Goal: Answer question/provide support: Share knowledge or assist other users

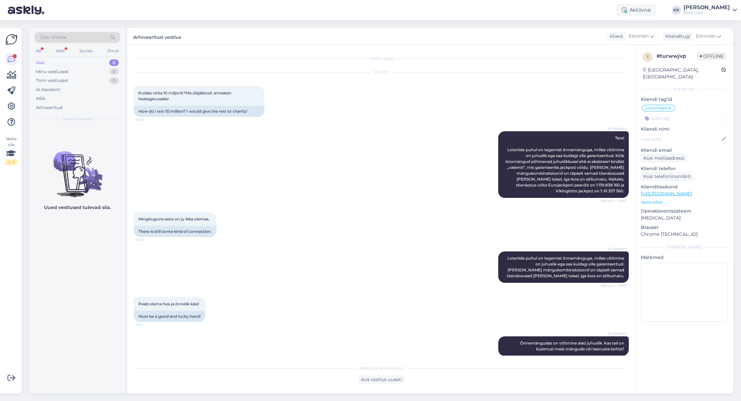
scroll to position [448, 0]
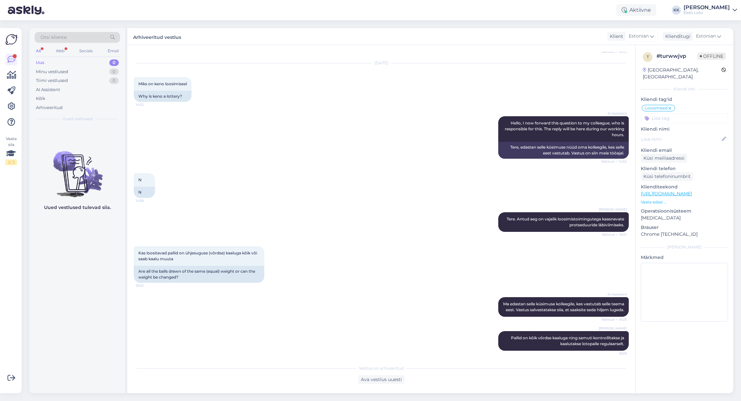
click at [55, 60] on div "Uus 0" at bounding box center [78, 62] width 86 height 9
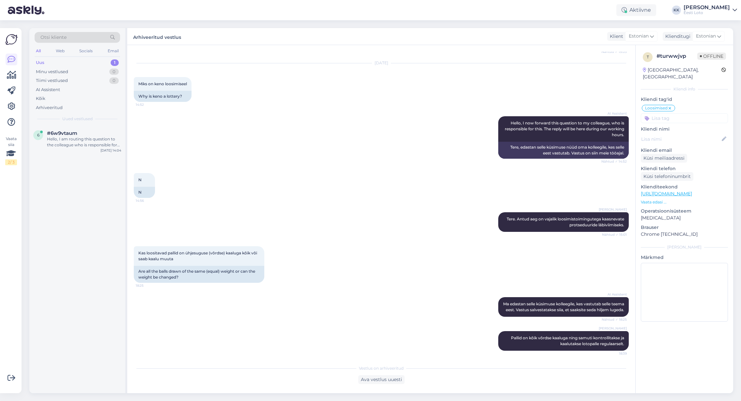
click at [52, 62] on div "Uus 1" at bounding box center [78, 62] width 86 height 9
click at [60, 141] on div "Hello, I am routing this question to the colleague who is responsible for this …" at bounding box center [84, 142] width 74 height 12
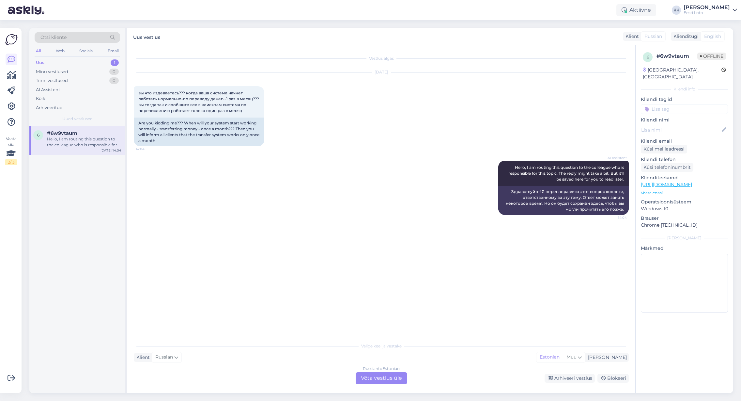
click at [46, 64] on div "Uus 1" at bounding box center [78, 62] width 86 height 9
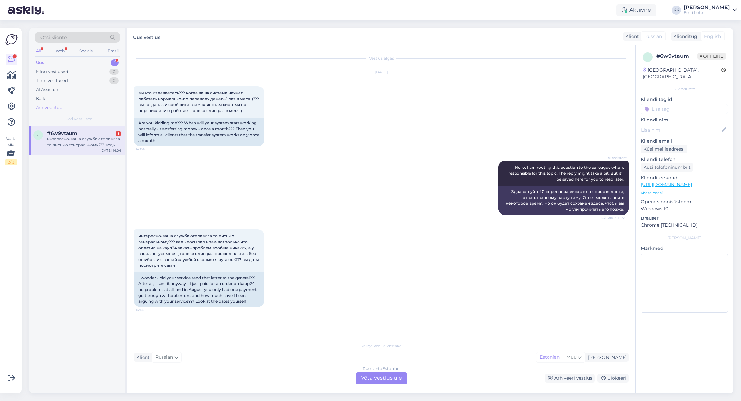
click at [62, 106] on div "Arhiveeritud" at bounding box center [49, 107] width 27 height 7
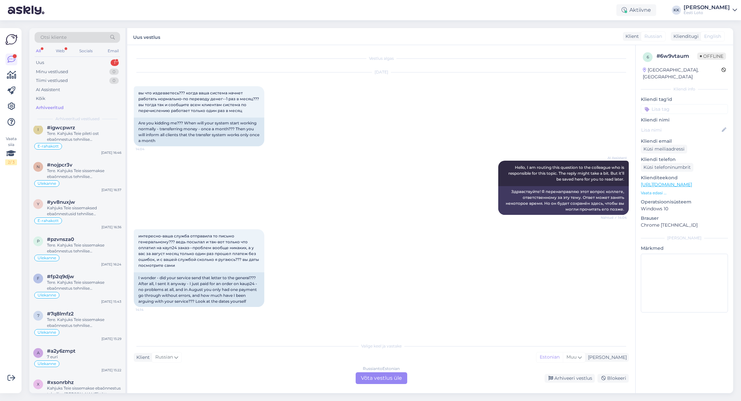
scroll to position [1516, 0]
drag, startPoint x: 242, startPoint y: 284, endPoint x: 256, endPoint y: 284, distance: 14.0
click at [255, 284] on div "I wonder - did your service send that letter to the general??? After all, I sen…" at bounding box center [199, 289] width 131 height 35
copy div "kaup24"
click at [82, 34] on div "Otsi kliente" at bounding box center [78, 37] width 86 height 11
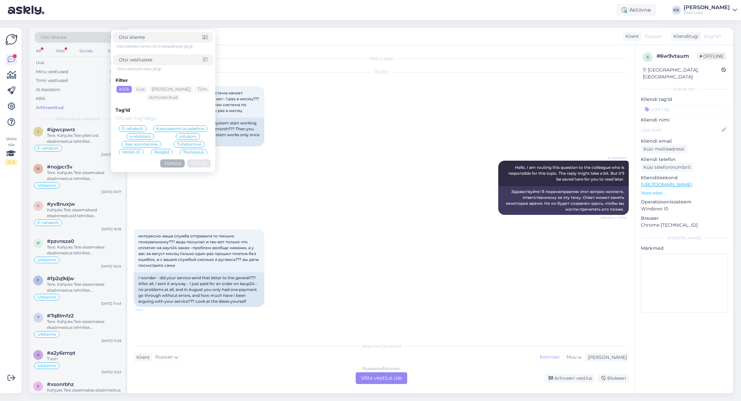
drag, startPoint x: 151, startPoint y: 62, endPoint x: 171, endPoint y: 61, distance: 19.6
click at [151, 62] on input at bounding box center [161, 59] width 84 height 7
paste input "kaup24"
type input "kaup24"
click at [195, 161] on button "Otsing" at bounding box center [199, 163] width 24 height 8
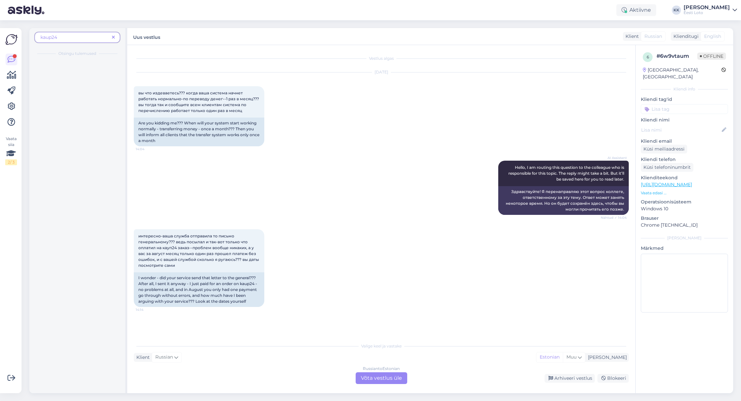
scroll to position [0, 0]
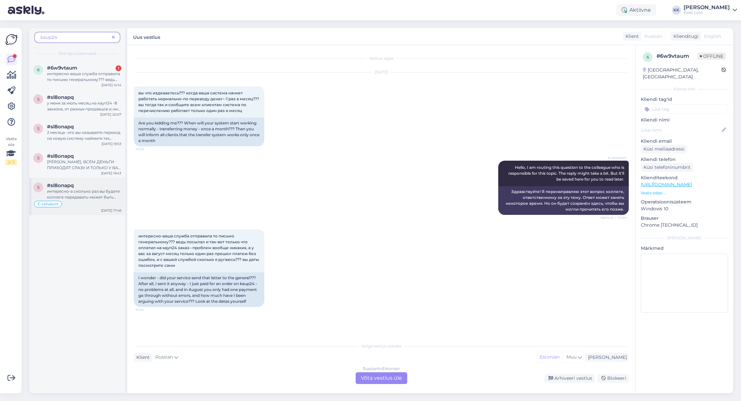
click at [84, 189] on span "интересно-а сколько раз вы будете коллеге передавать-может быть сами посчитаете…" at bounding box center [84, 215] width 74 height 52
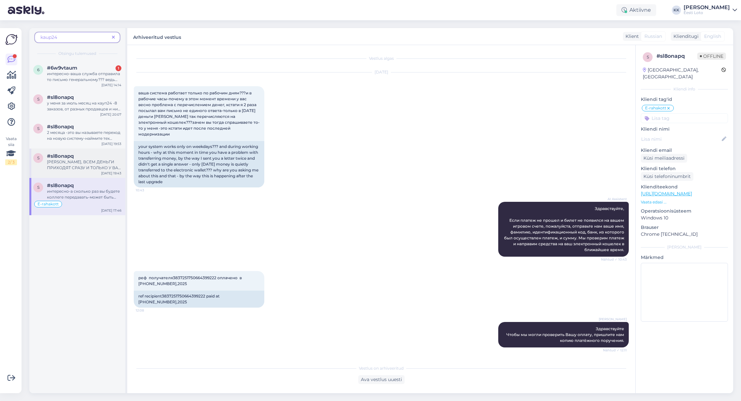
click at [75, 167] on span "[PERSON_NAME], ВСЕМ ДЕНЬГИ ПРИХОДЯТ СРАЗУ И ТОЛЬКО У ВАС ОНИ ПОЯВЛЯЮТСЯ НА СЛЕД…" at bounding box center [84, 185] width 74 height 52
